Goal: Complete application form

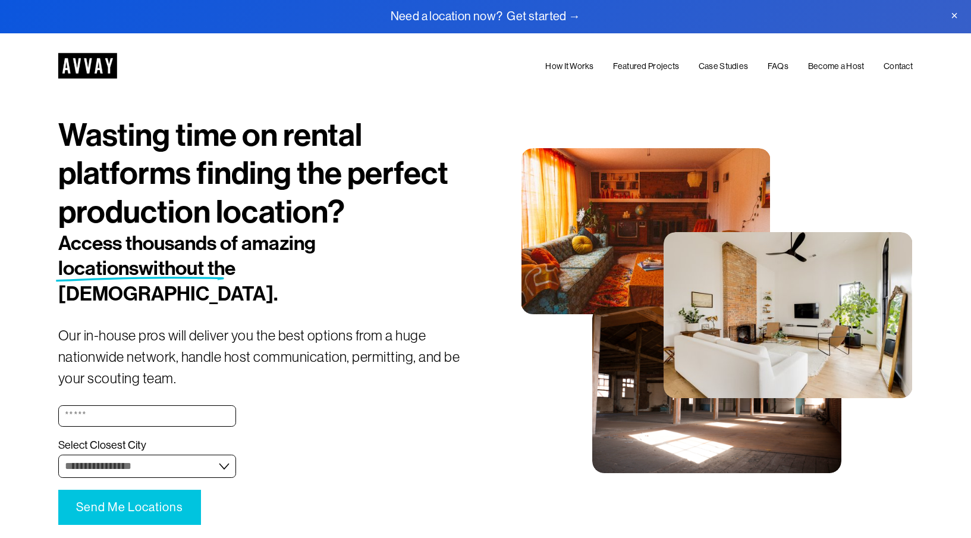
click at [545, 13] on link at bounding box center [485, 16] width 971 height 33
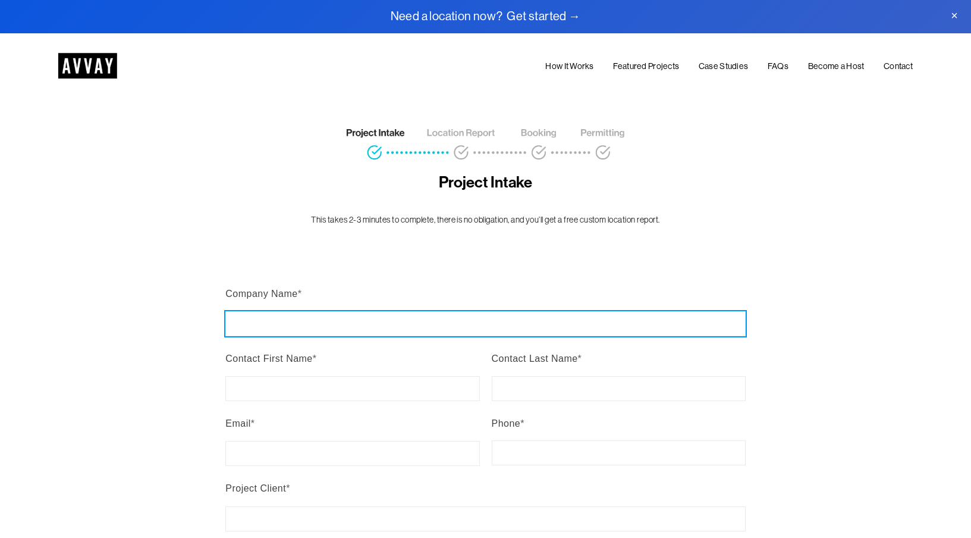
click at [354, 325] on input "Company Name *" at bounding box center [485, 323] width 520 height 25
